Goal: Information Seeking & Learning: Learn about a topic

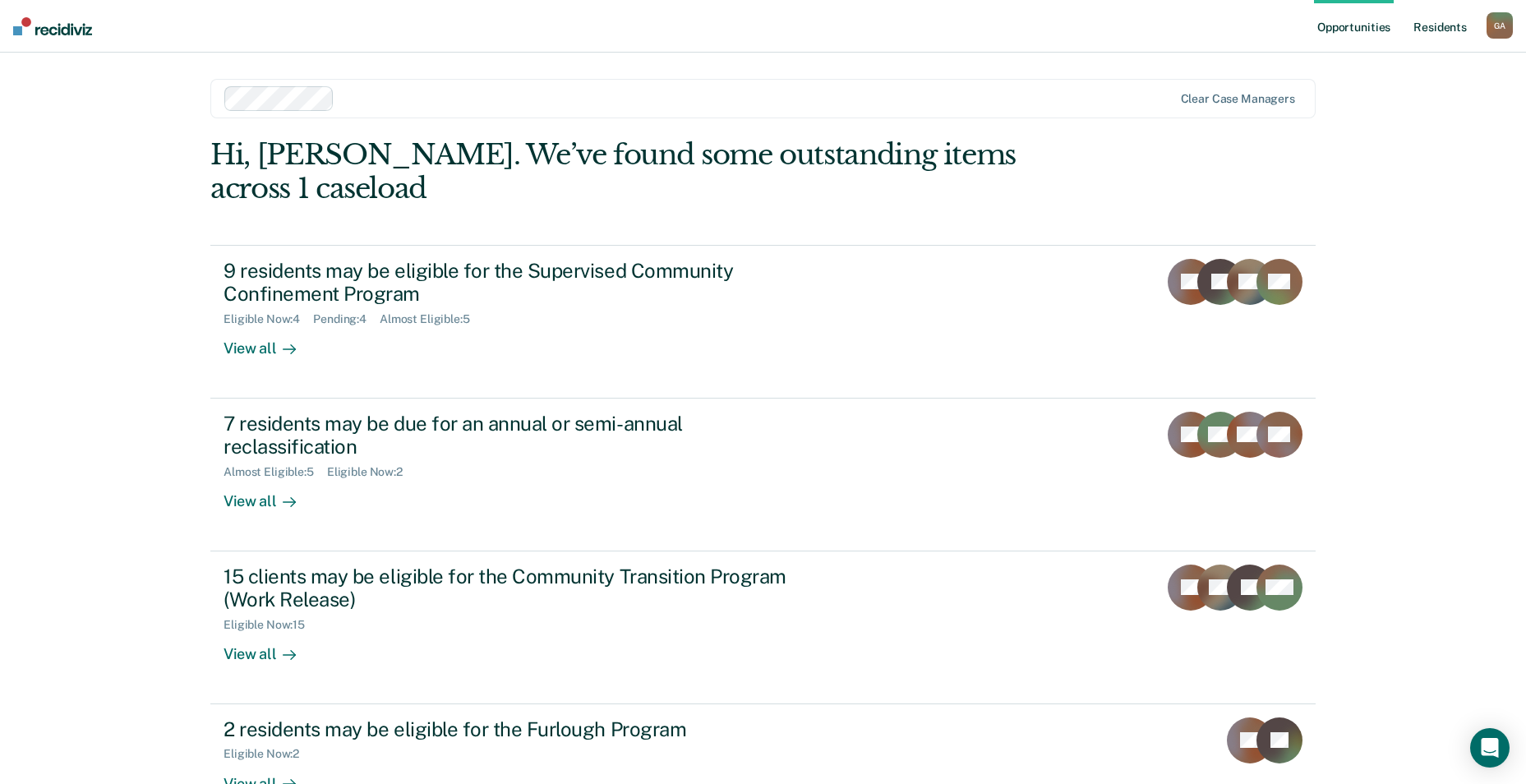
click at [1435, 33] on link "Resident s" at bounding box center [1440, 26] width 60 height 53
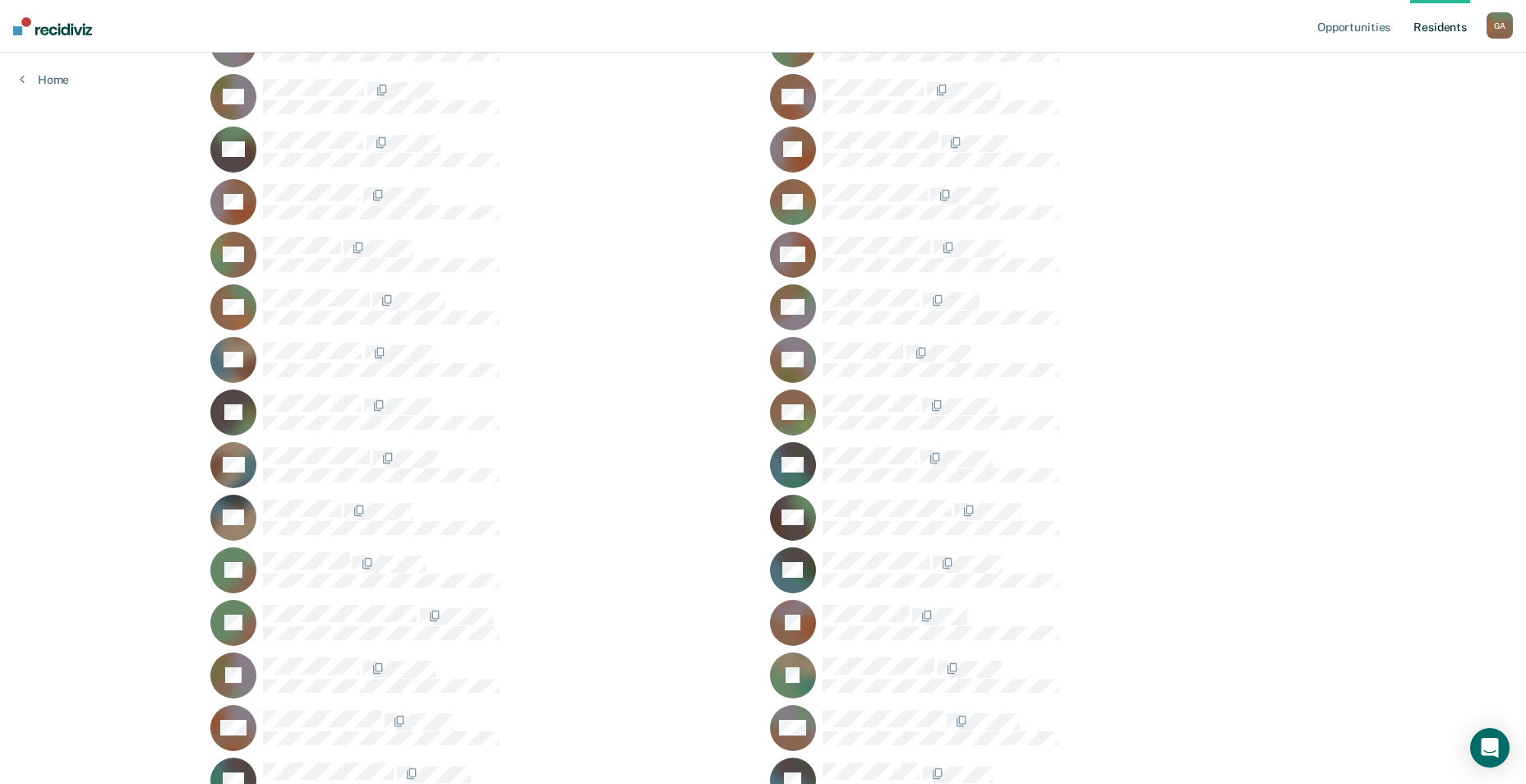
scroll to position [411, 0]
